Goal: Transaction & Acquisition: Register for event/course

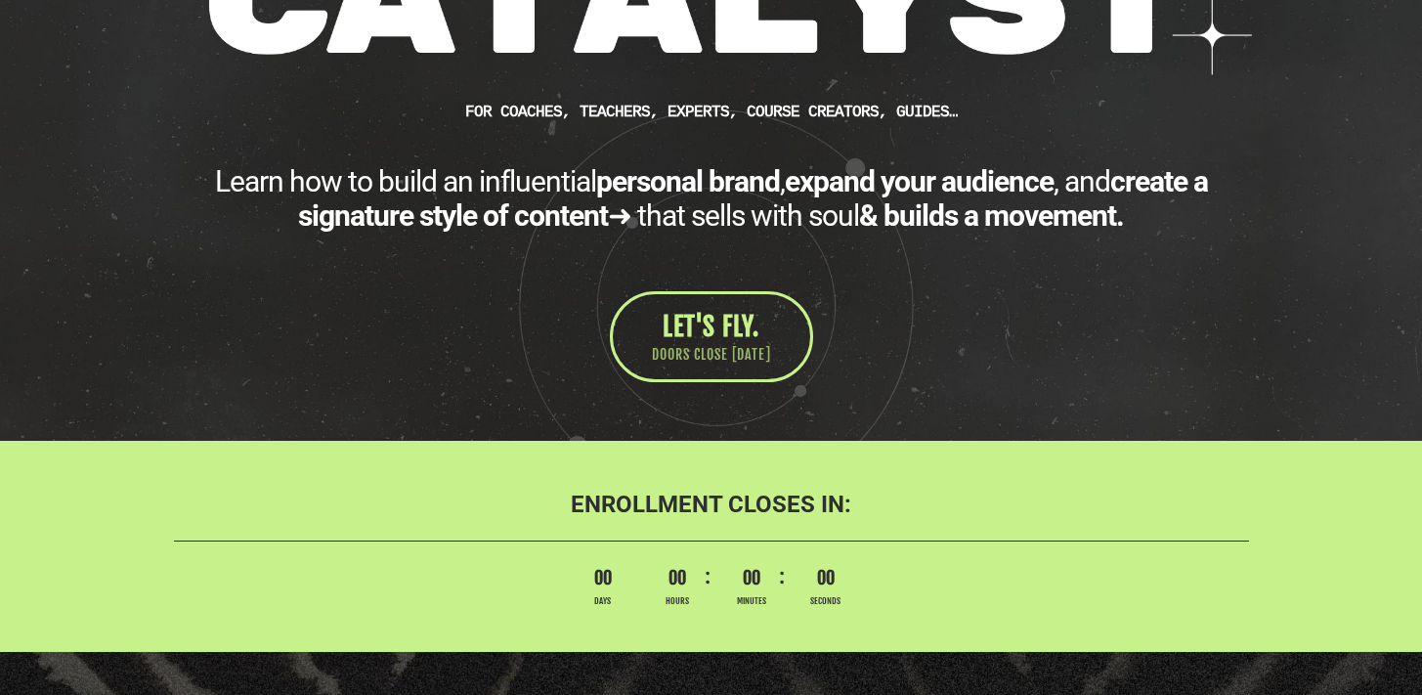
scroll to position [526, 0]
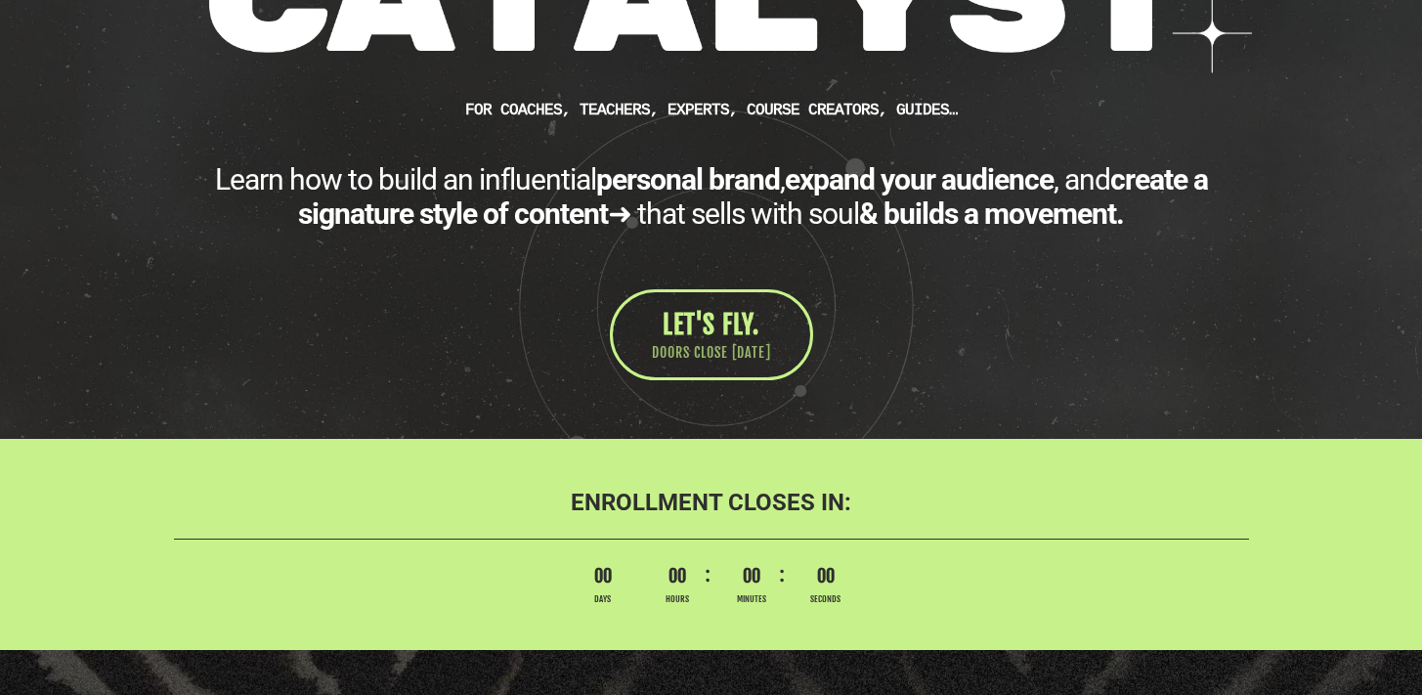
click at [753, 504] on b "ENROLLMENT CLOSES IN:" at bounding box center [711, 502] width 281 height 27
drag, startPoint x: 640, startPoint y: 516, endPoint x: 1017, endPoint y: 485, distance: 377.6
click at [1004, 486] on div "ENROLLMENT CLOSES IN: countdown 00 Years 00 Months 00 Weeks 00 Days 00 Hours 00…" at bounding box center [712, 532] width 1124 height 148
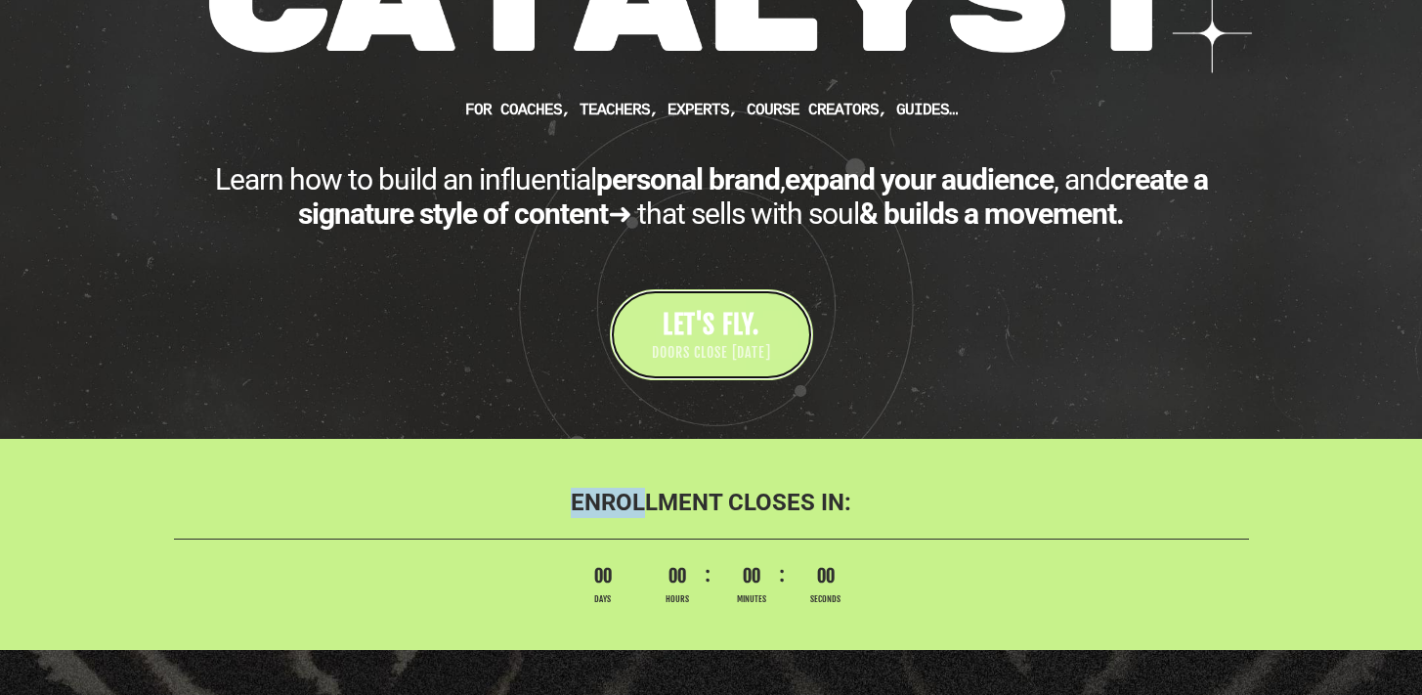
click at [738, 333] on span "LET'S FLY." at bounding box center [711, 324] width 97 height 31
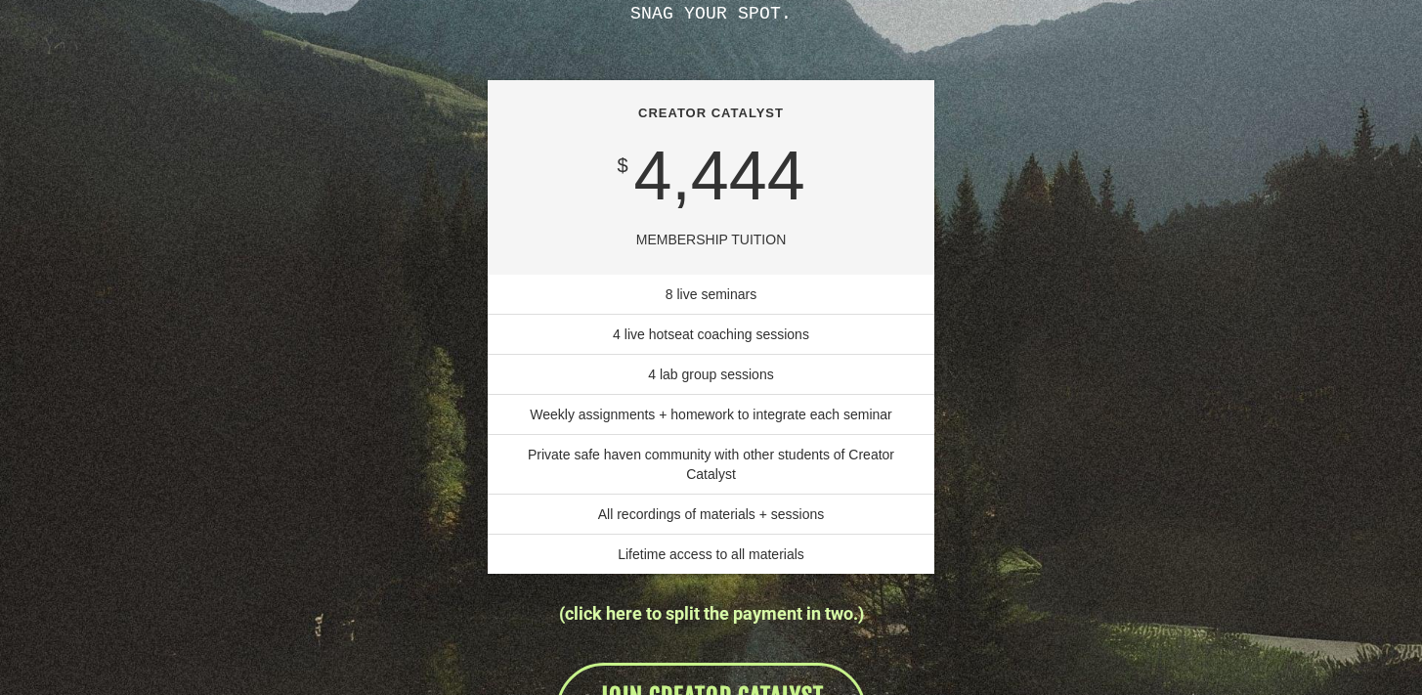
scroll to position [13932, 0]
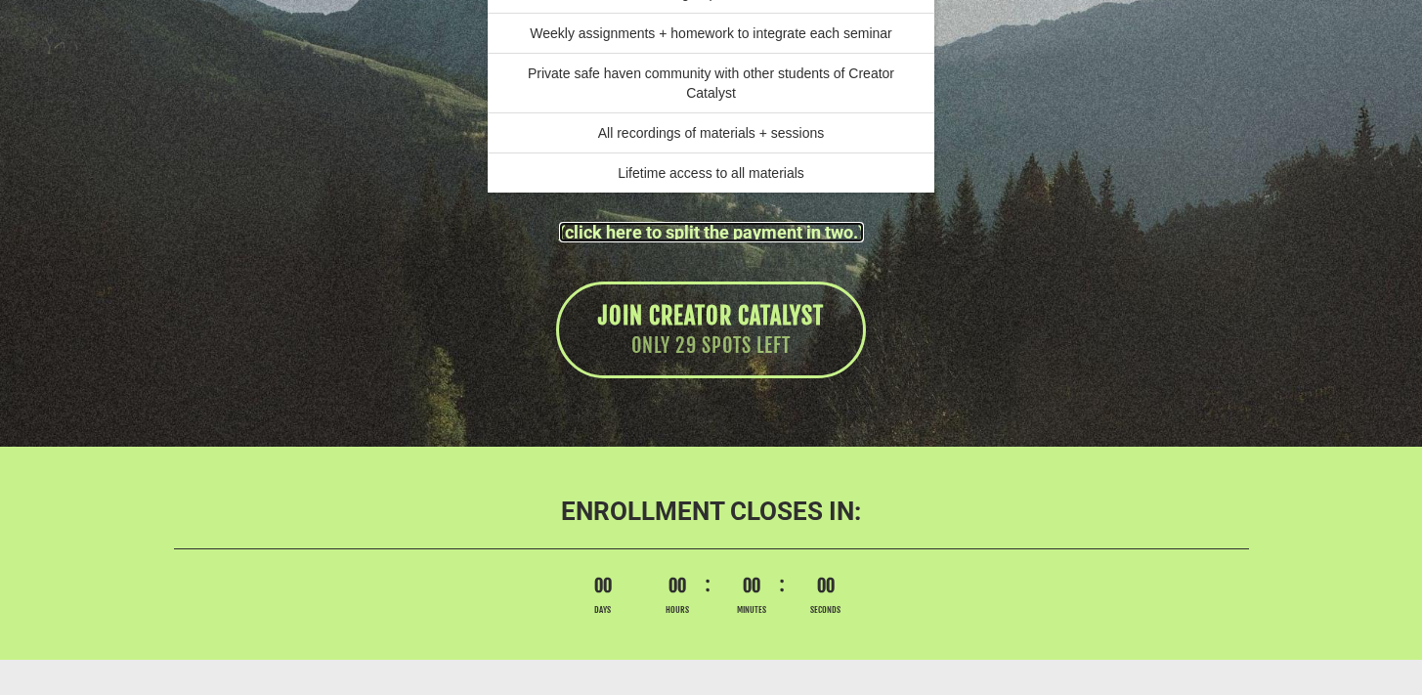
click at [750, 242] on link "(click here to split the payment in two.)" at bounding box center [711, 232] width 305 height 21
